Goal: Task Accomplishment & Management: Use online tool/utility

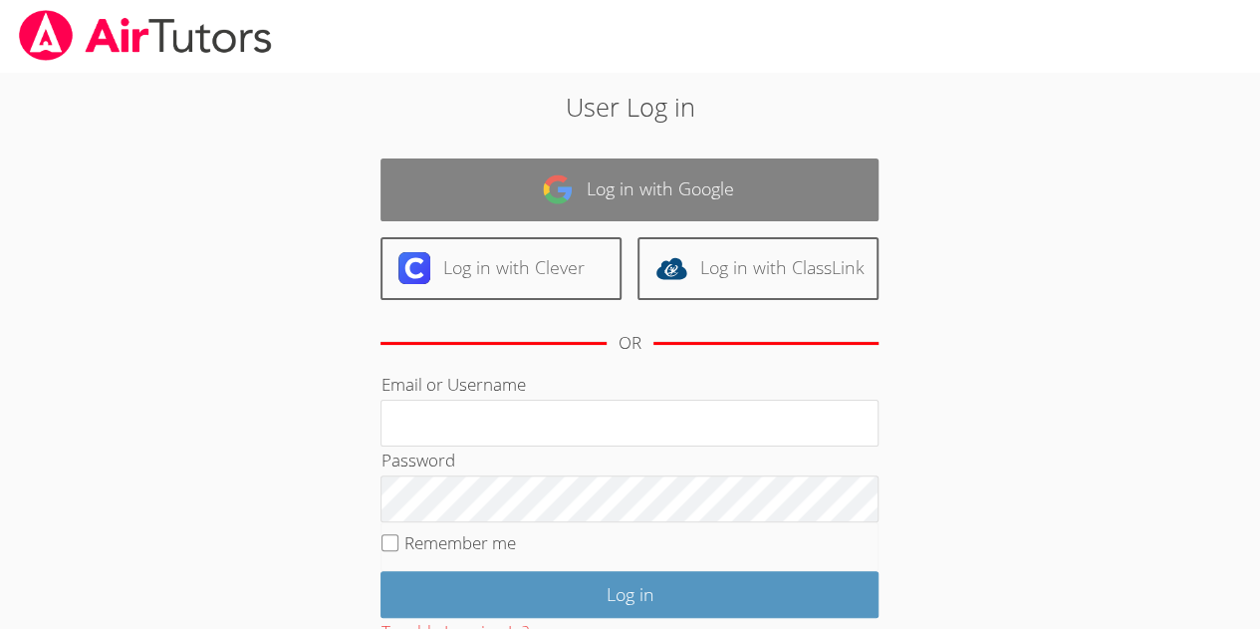
click at [741, 178] on link "Log in with Google" at bounding box center [630, 189] width 498 height 63
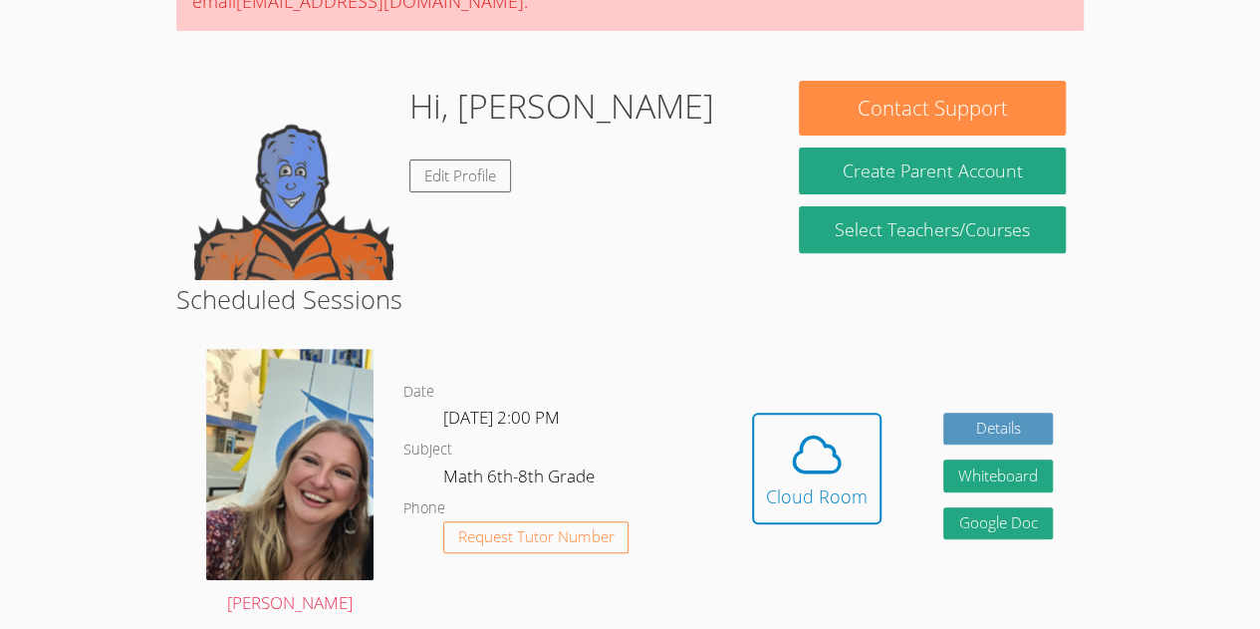
scroll to position [243, 0]
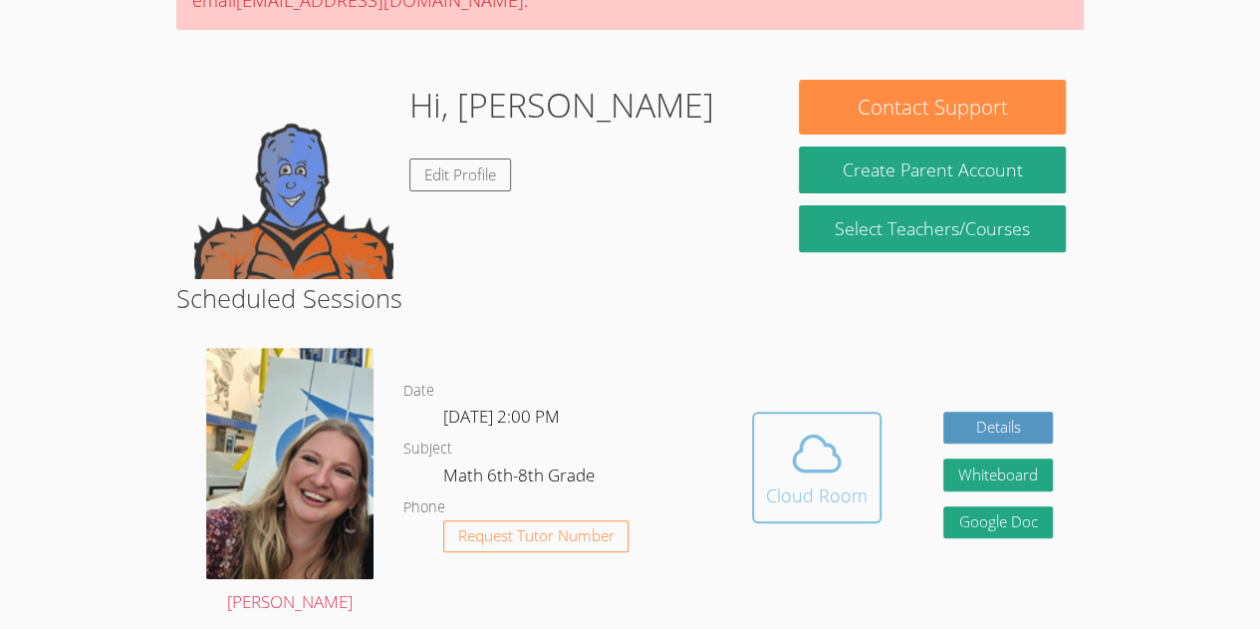
click at [833, 479] on icon at bounding box center [817, 453] width 56 height 56
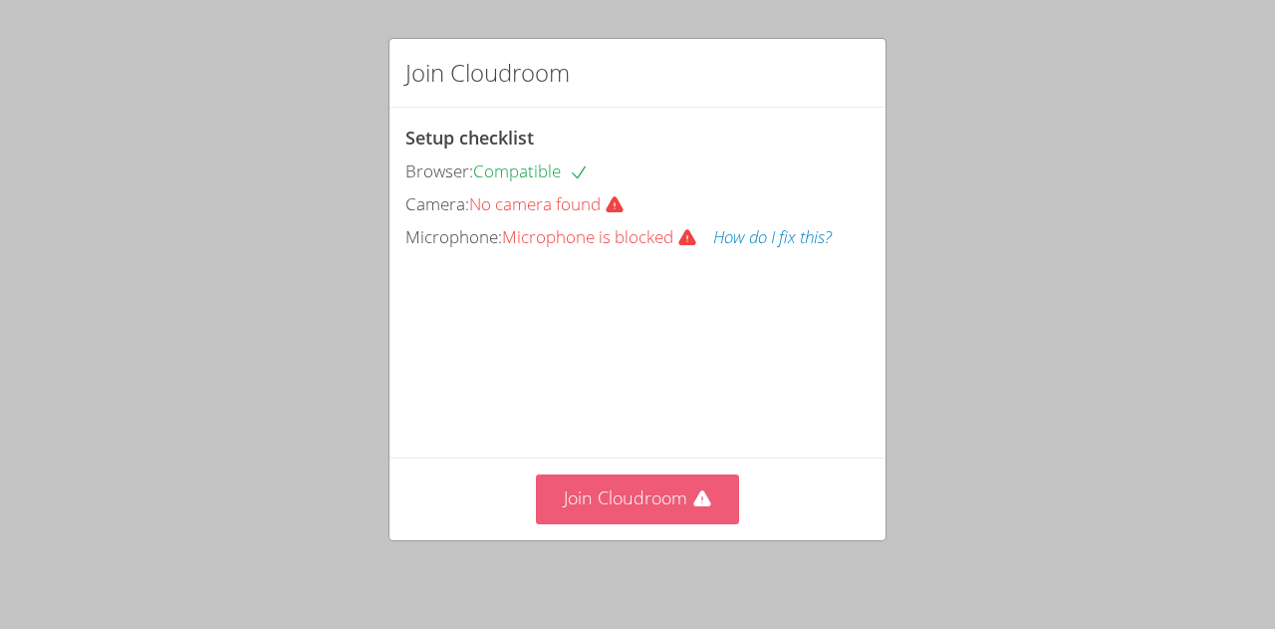
click at [558, 499] on button "Join Cloudroom" at bounding box center [638, 498] width 204 height 49
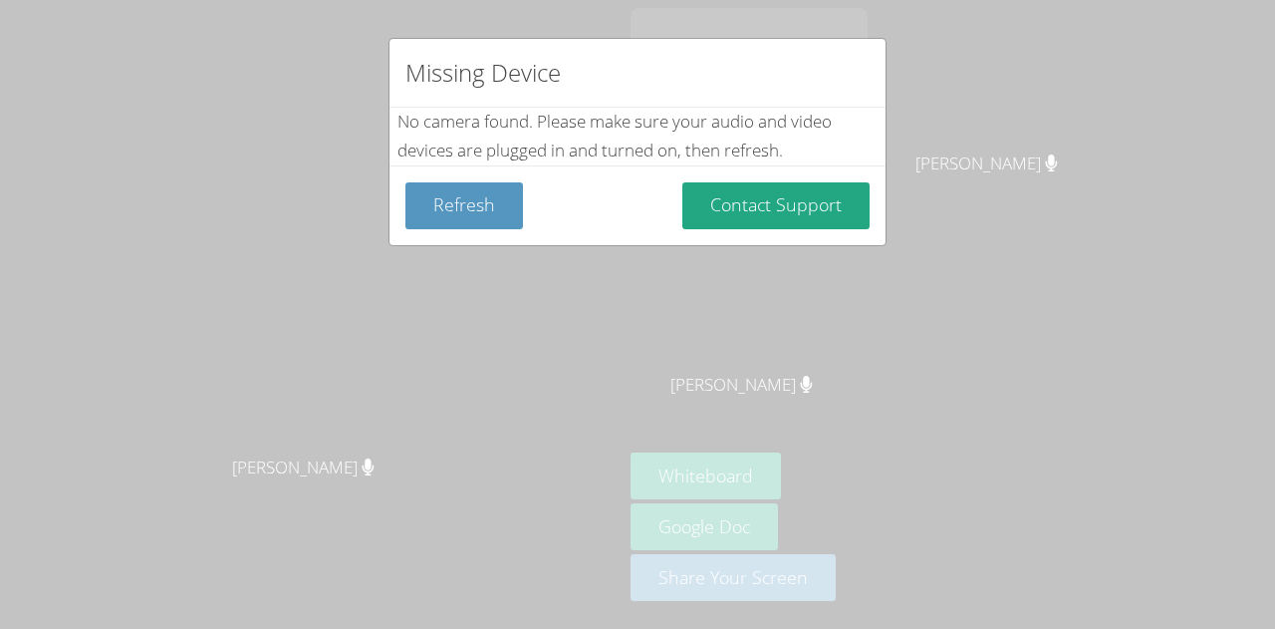
click at [590, 303] on div "Missing Device No camera found . Please make sure your audio and video devices …" at bounding box center [637, 314] width 1275 height 629
click at [461, 206] on button "Refresh" at bounding box center [464, 205] width 118 height 47
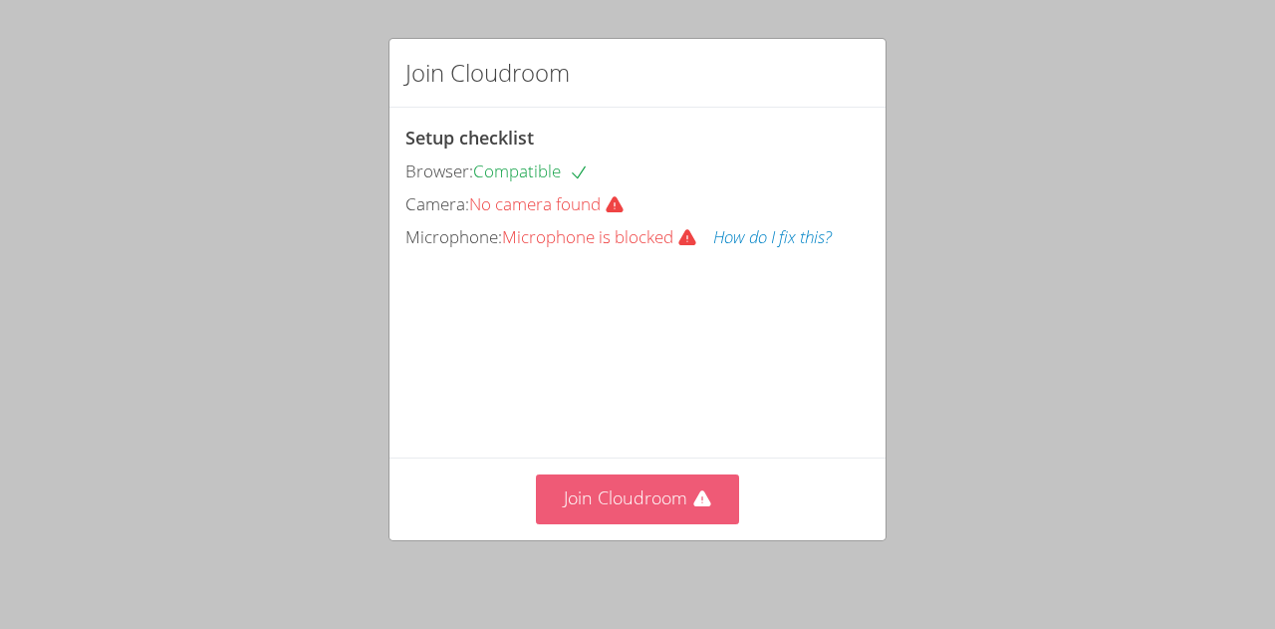
click at [630, 500] on button "Join Cloudroom" at bounding box center [638, 498] width 204 height 49
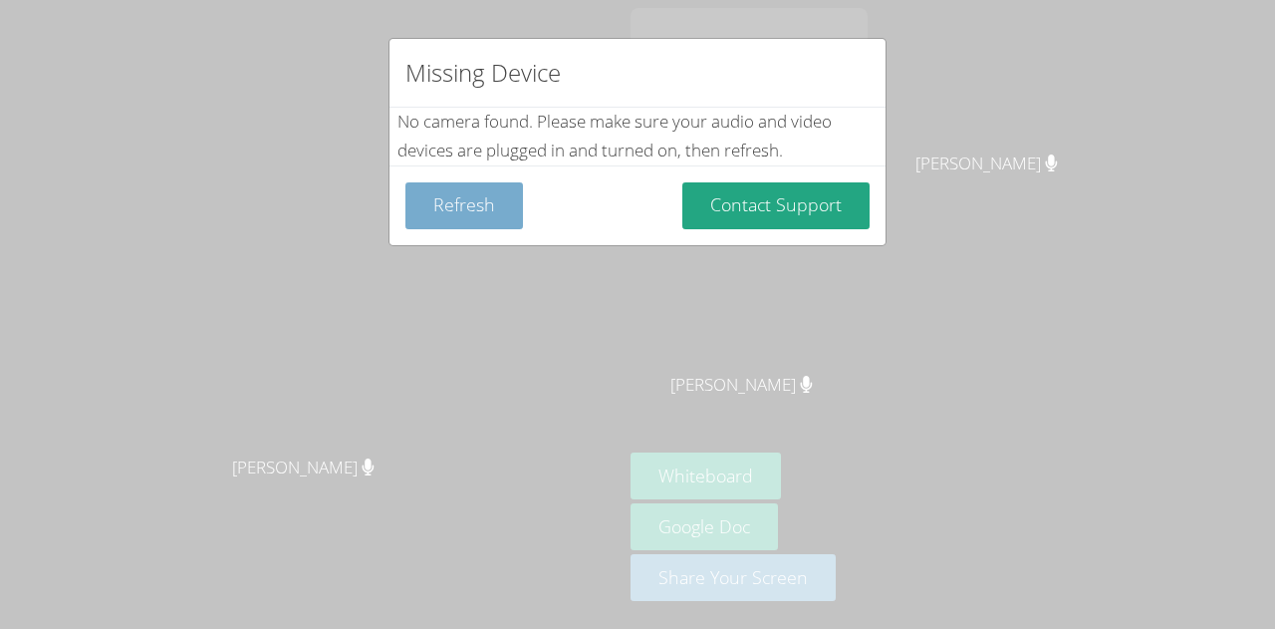
click at [462, 213] on button "Refresh" at bounding box center [464, 205] width 118 height 47
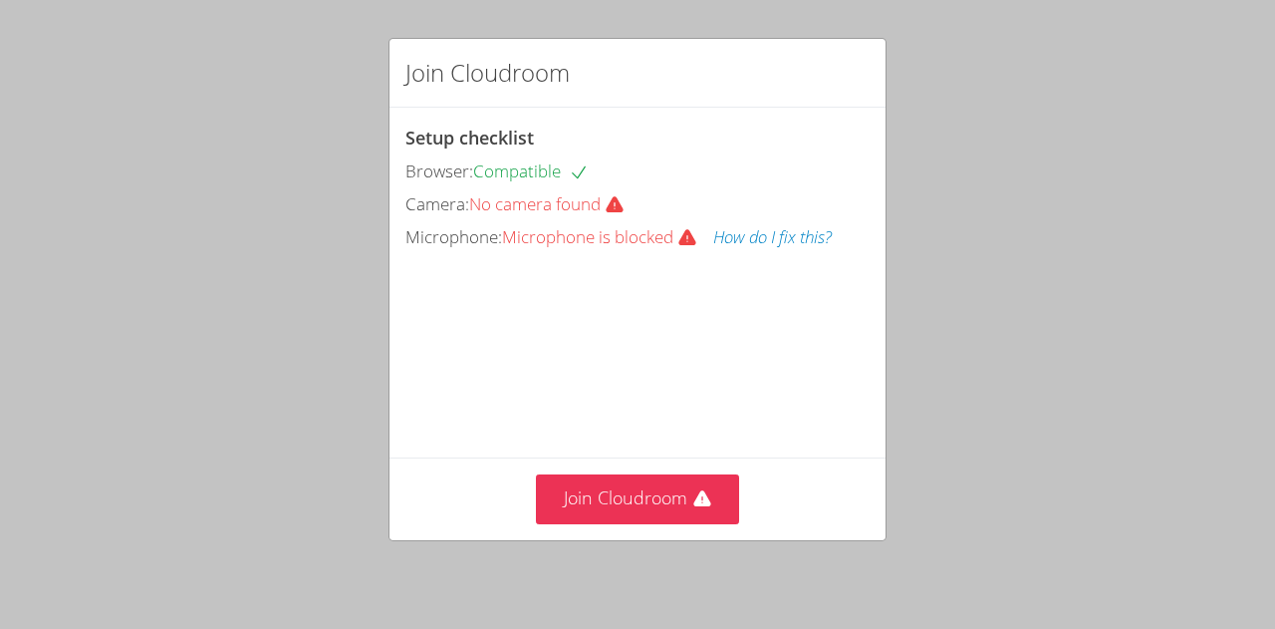
click at [764, 246] on button "How do I fix this?" at bounding box center [772, 237] width 119 height 29
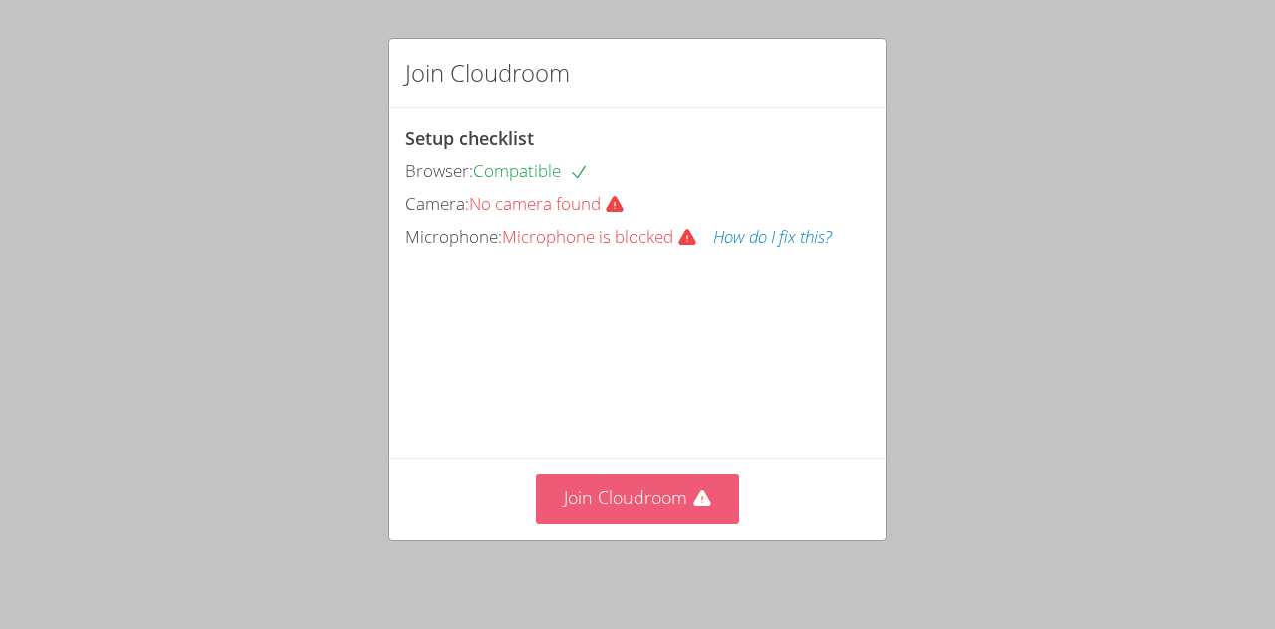
click at [643, 502] on button "Join Cloudroom" at bounding box center [638, 498] width 204 height 49
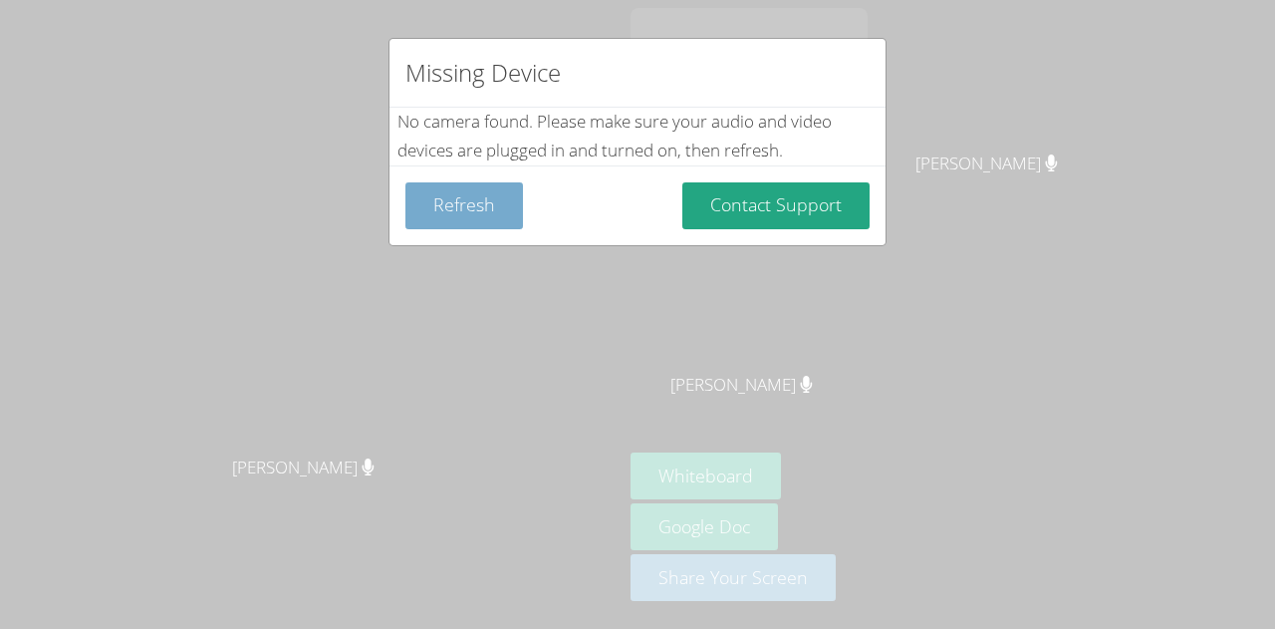
click at [437, 212] on button "Refresh" at bounding box center [464, 205] width 118 height 47
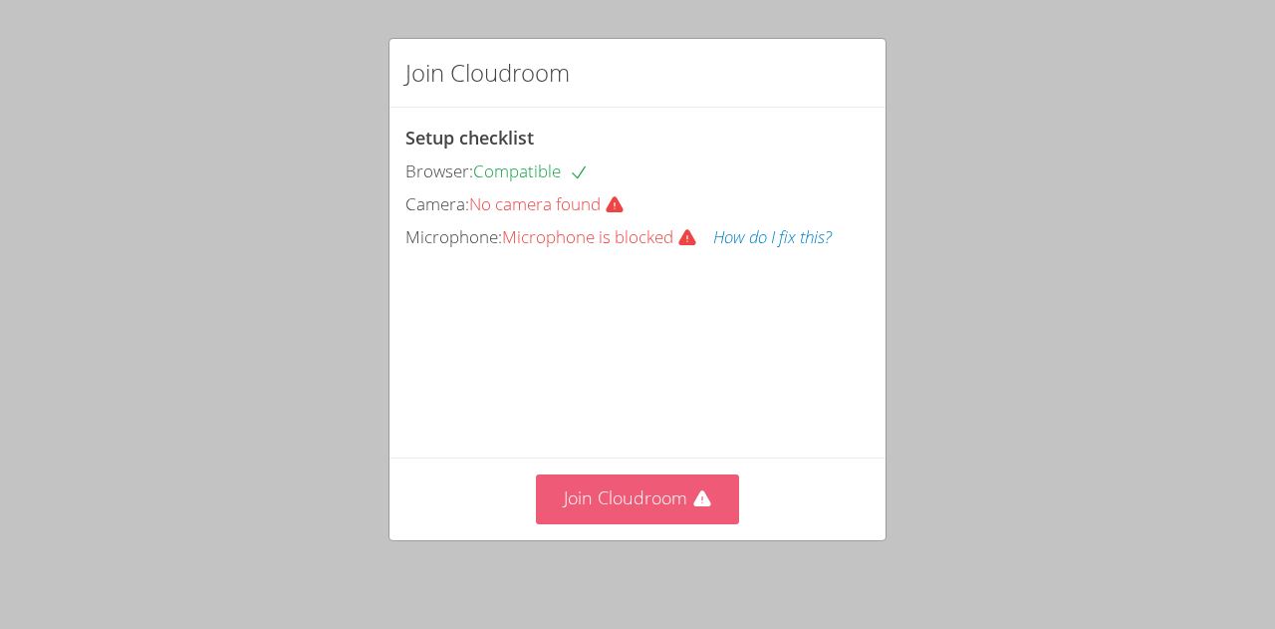
click at [677, 501] on button "Join Cloudroom" at bounding box center [638, 498] width 204 height 49
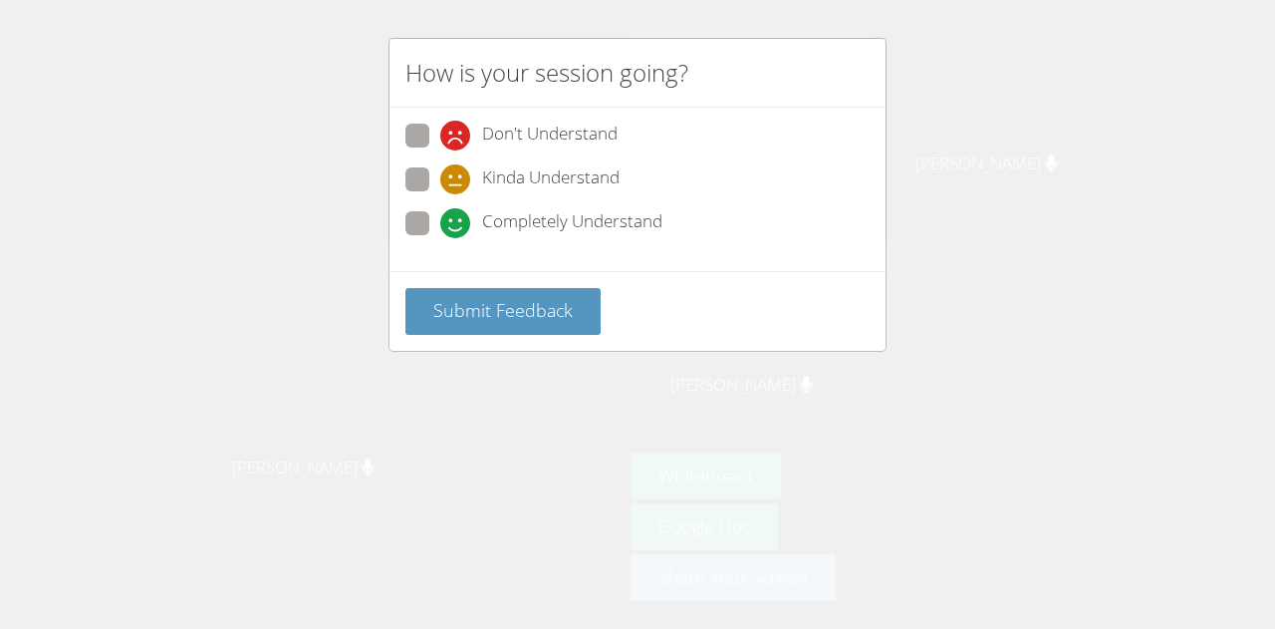
click at [440, 238] on span at bounding box center [440, 238] width 0 height 0
click at [440, 228] on input "Completely Understand" at bounding box center [448, 219] width 17 height 17
radio input "true"
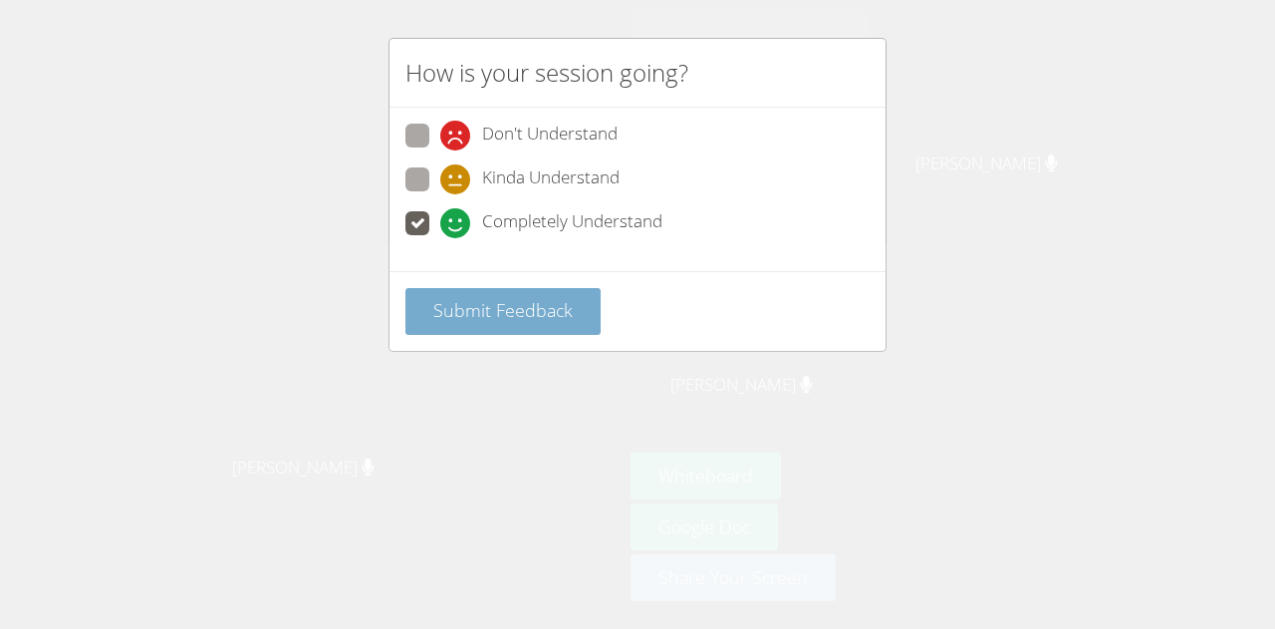
click at [427, 293] on button "Submit Feedback" at bounding box center [502, 311] width 195 height 47
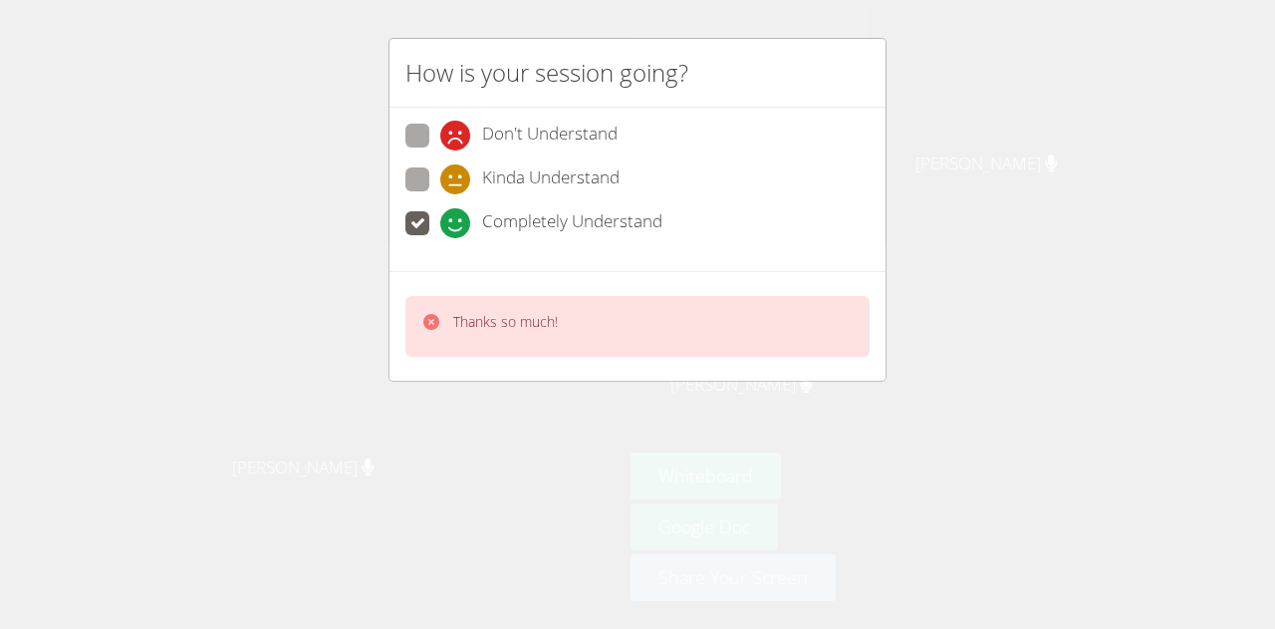
click at [253, 265] on div "How is your session going? Don't Understand Kinda Understand Completely Underst…" at bounding box center [637, 314] width 1275 height 629
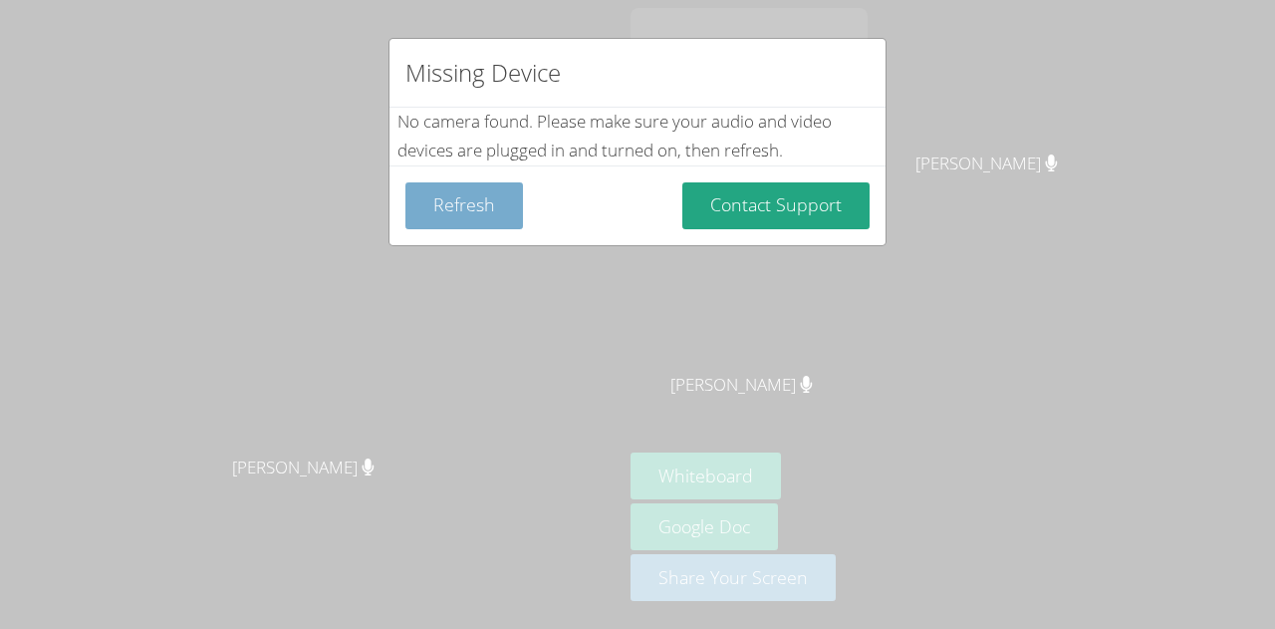
click at [464, 212] on button "Refresh" at bounding box center [464, 205] width 118 height 47
